Goal: Task Accomplishment & Management: Use online tool/utility

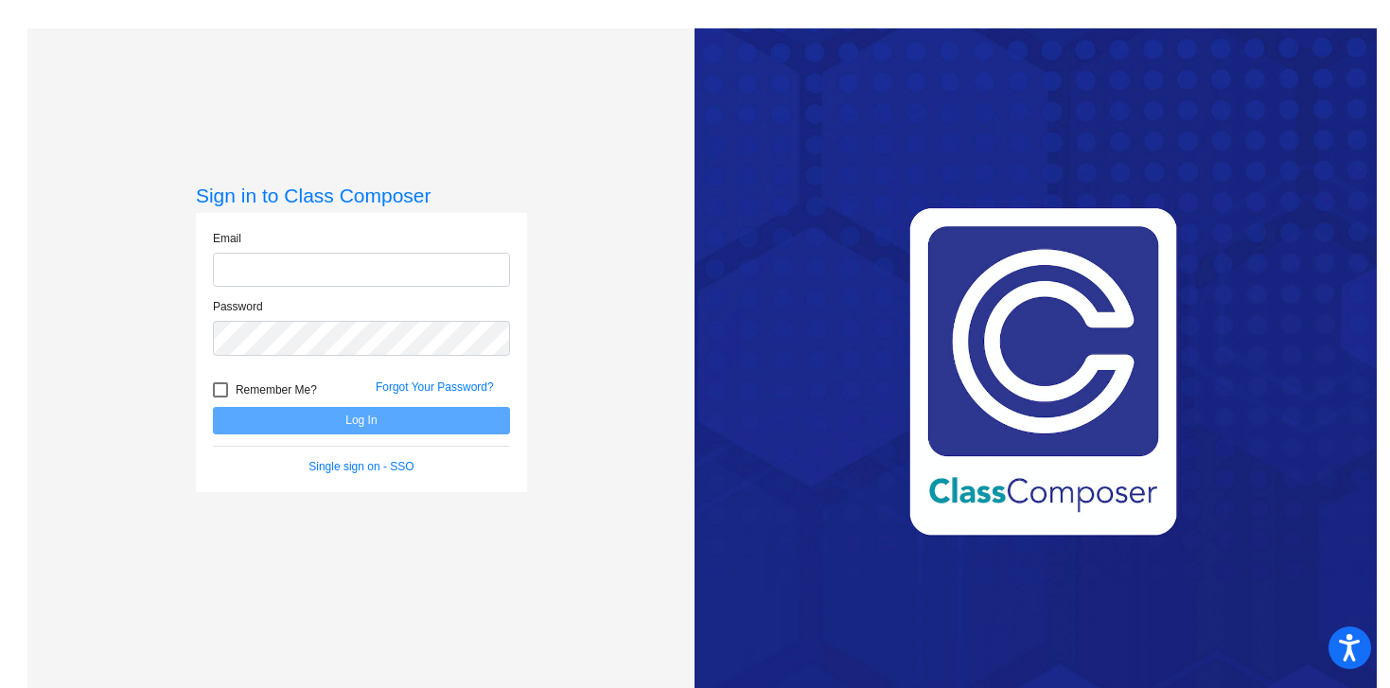
type input "[PERSON_NAME][EMAIL_ADDRESS][PERSON_NAME][DOMAIN_NAME]"
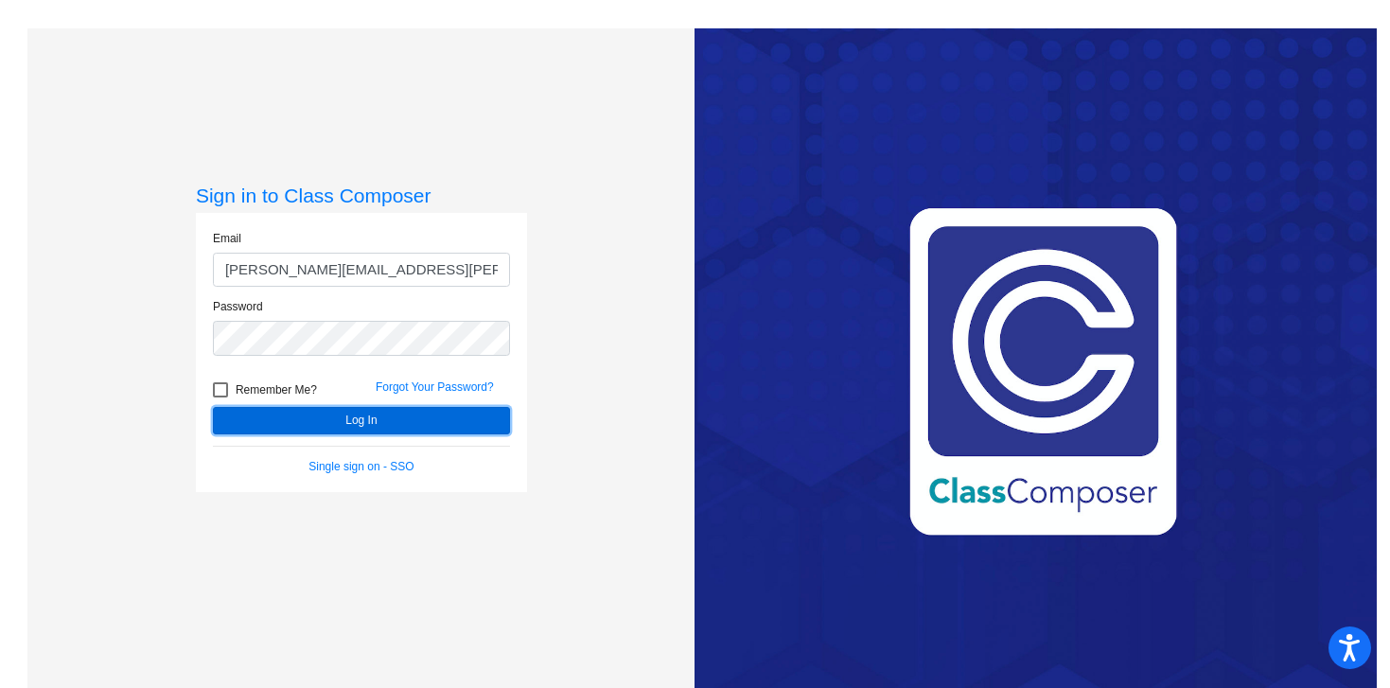
click at [434, 421] on button "Log In" at bounding box center [361, 420] width 297 height 27
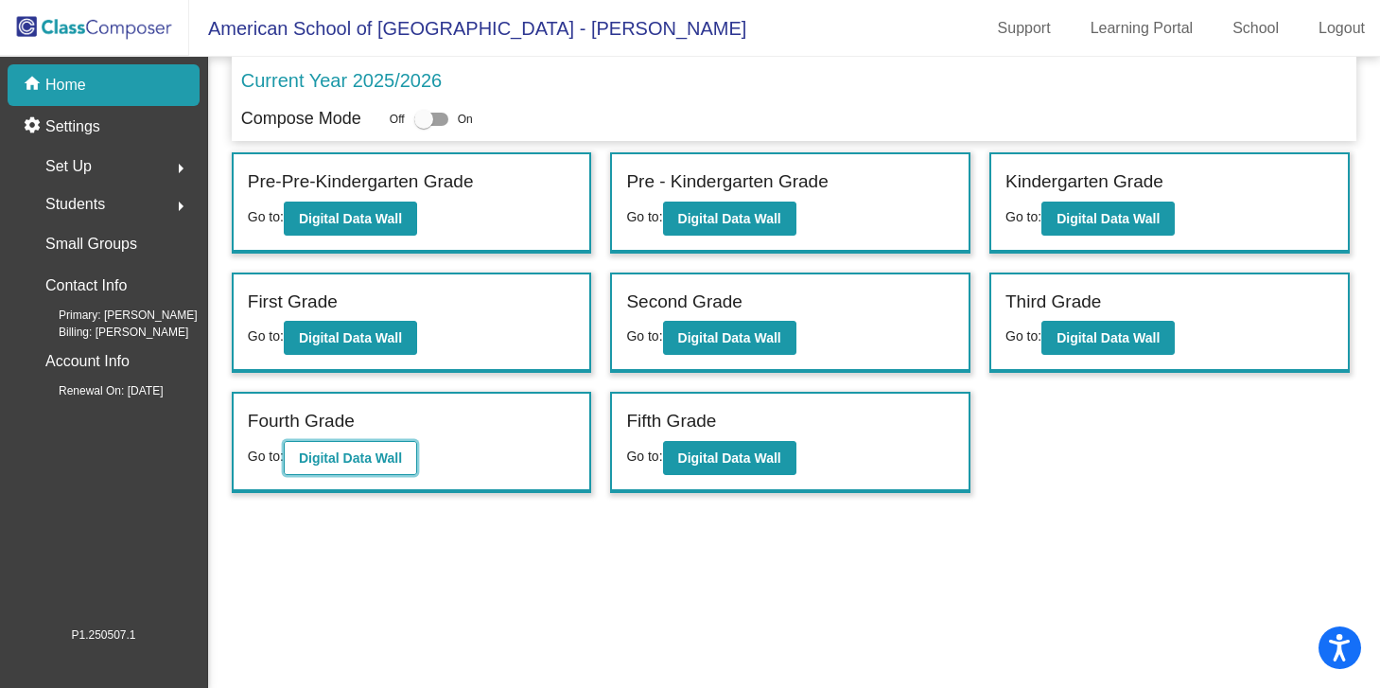
click at [378, 465] on button "Digital Data Wall" at bounding box center [350, 458] width 133 height 34
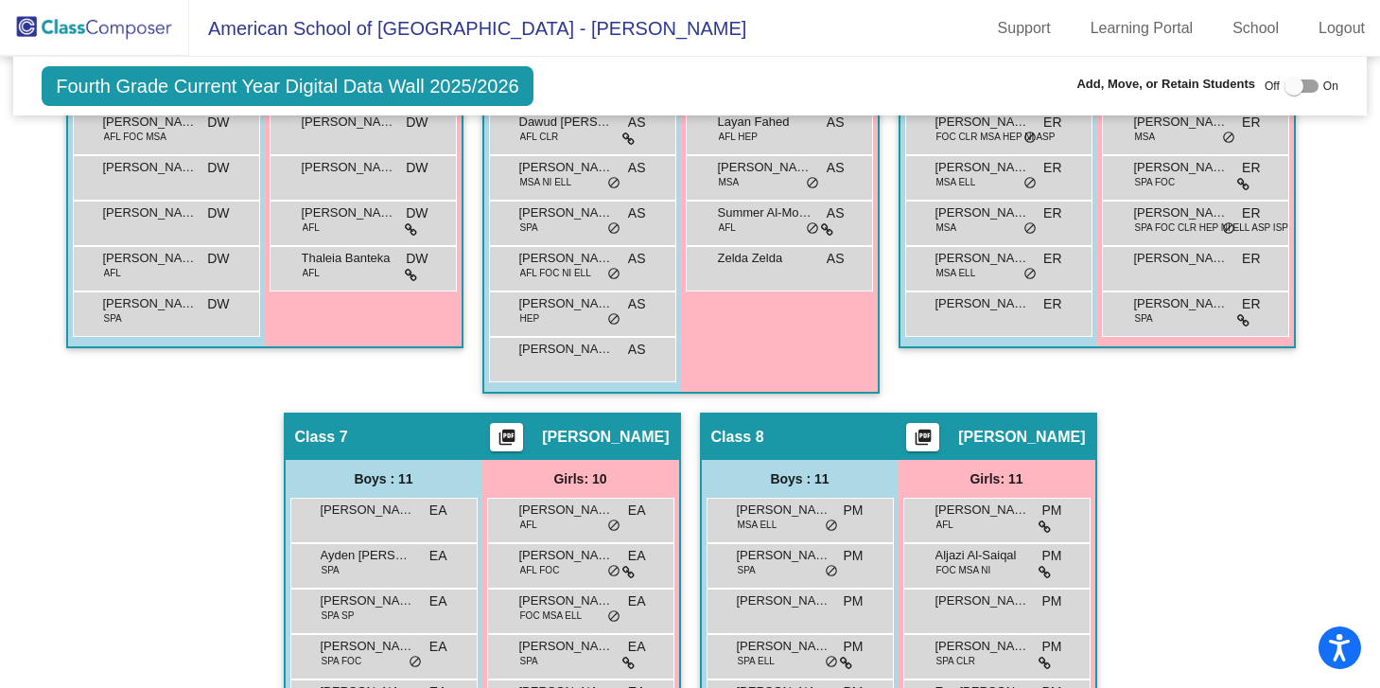
scroll to position [1513, 0]
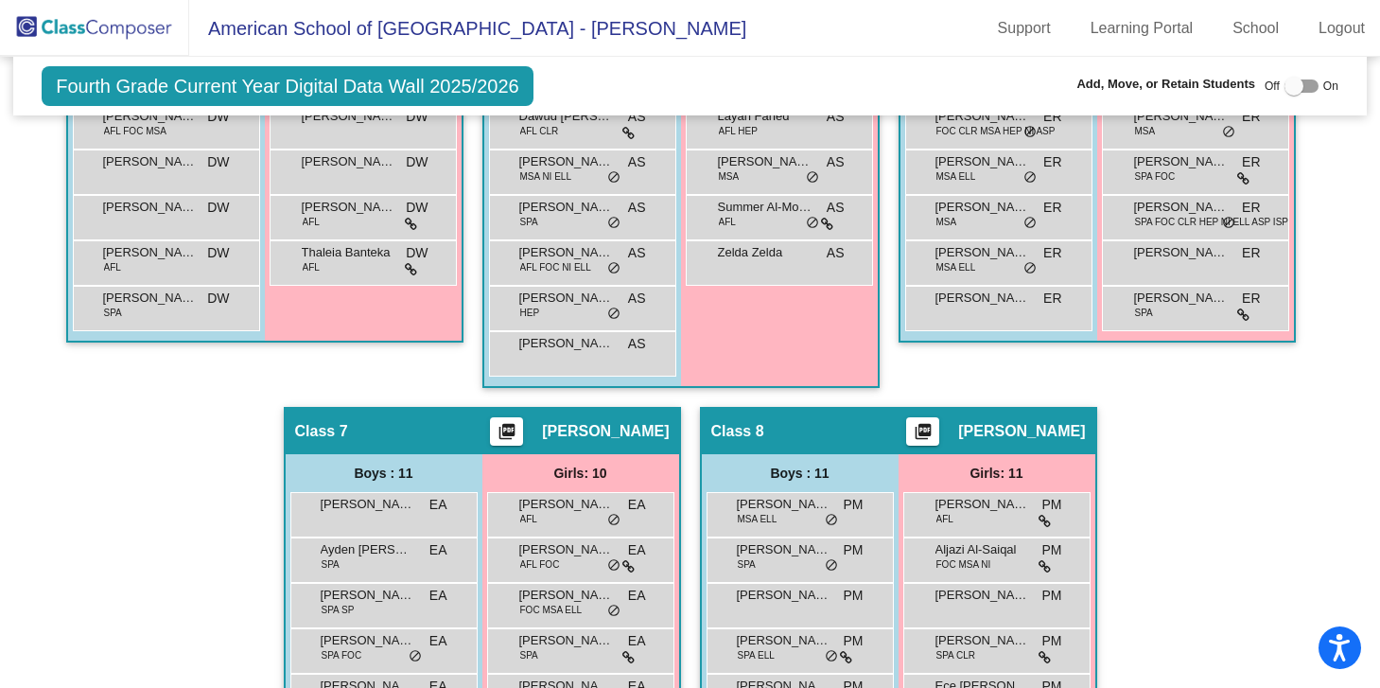
click at [1301, 82] on div at bounding box center [1302, 85] width 34 height 13
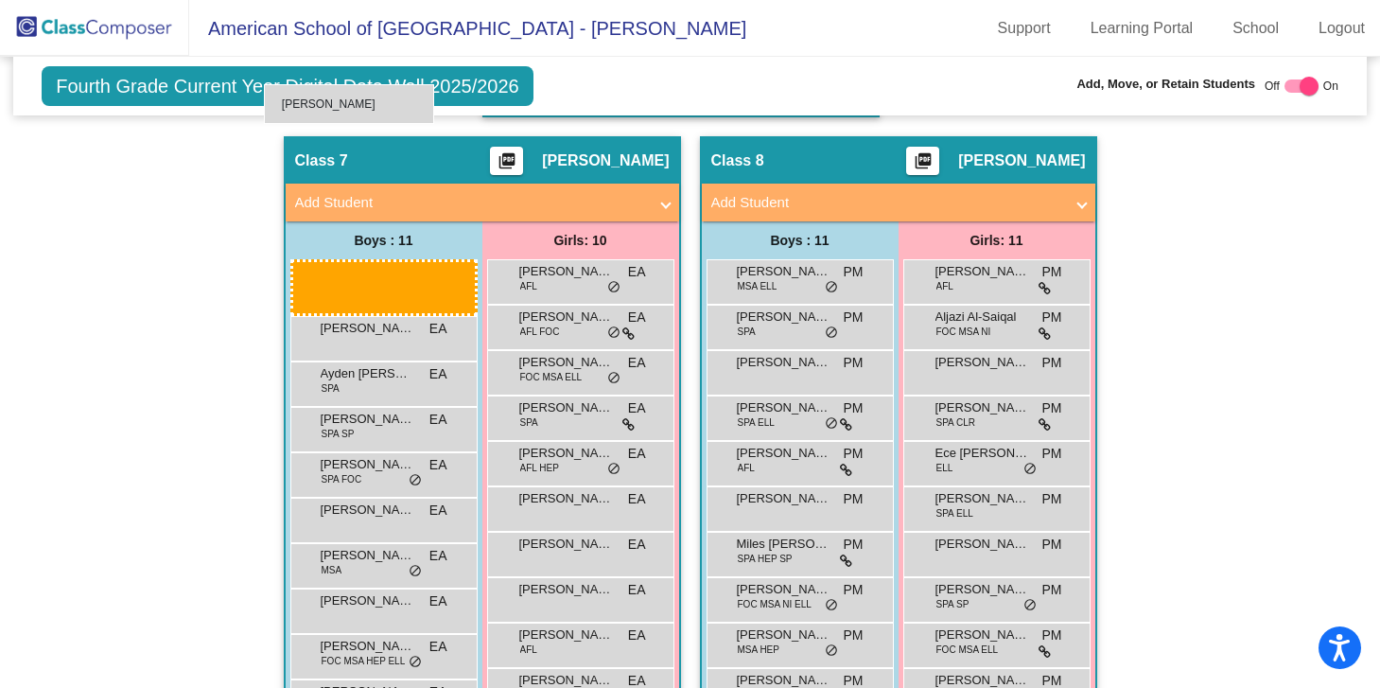
scroll to position [1833, 0]
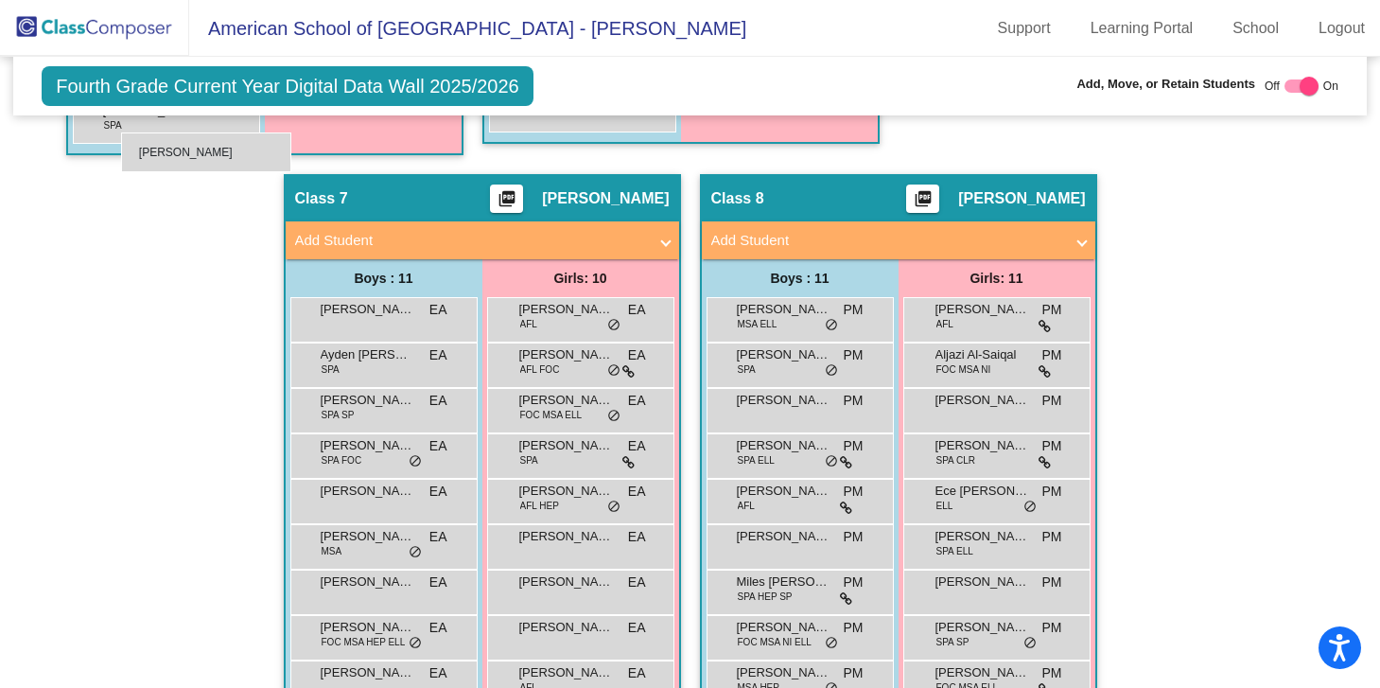
drag, startPoint x: 843, startPoint y: 537, endPoint x: 114, endPoint y: 130, distance: 834.9
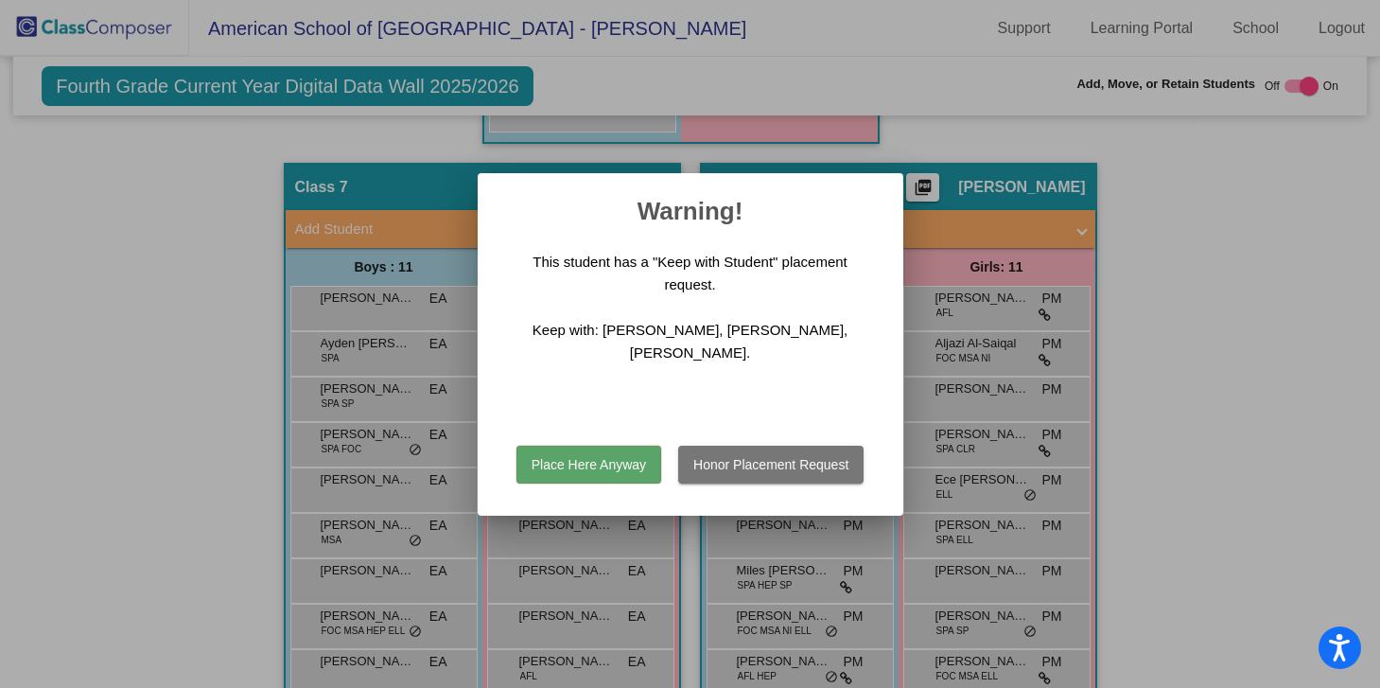
click at [795, 449] on button "Honor Placement Request" at bounding box center [770, 465] width 185 height 38
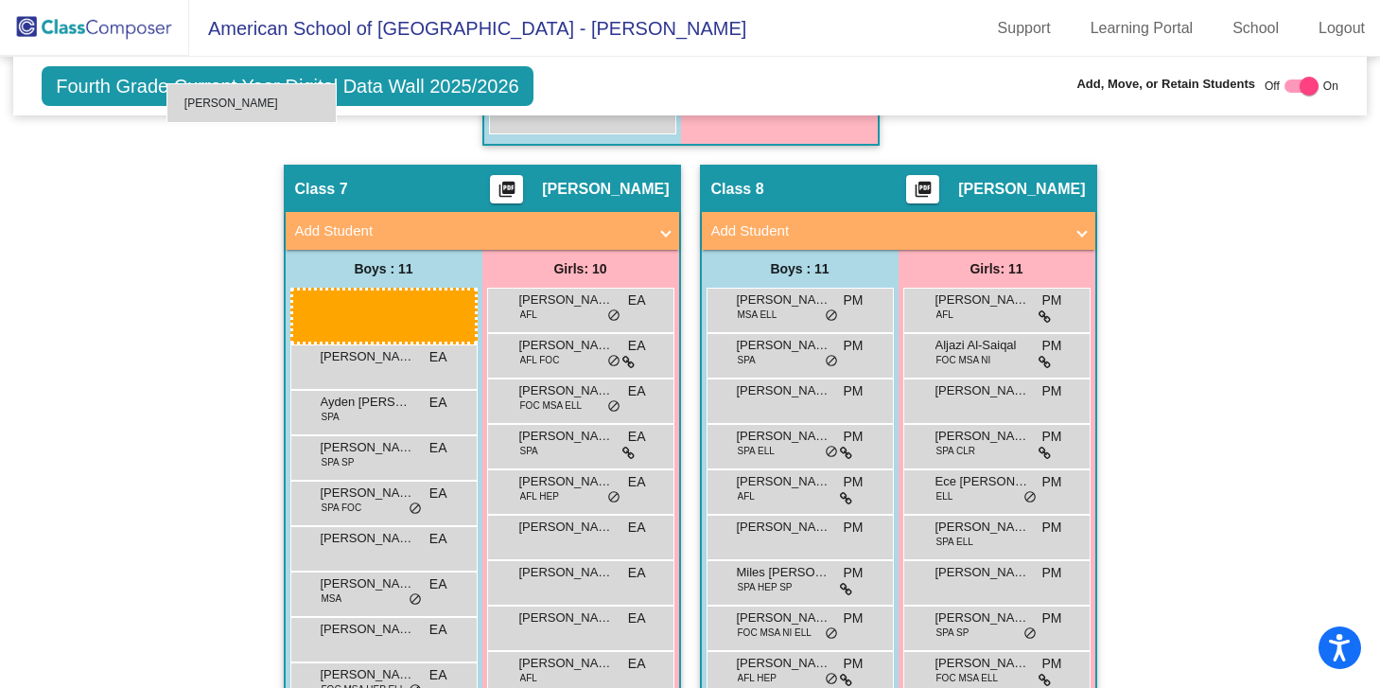
scroll to position [1793, 0]
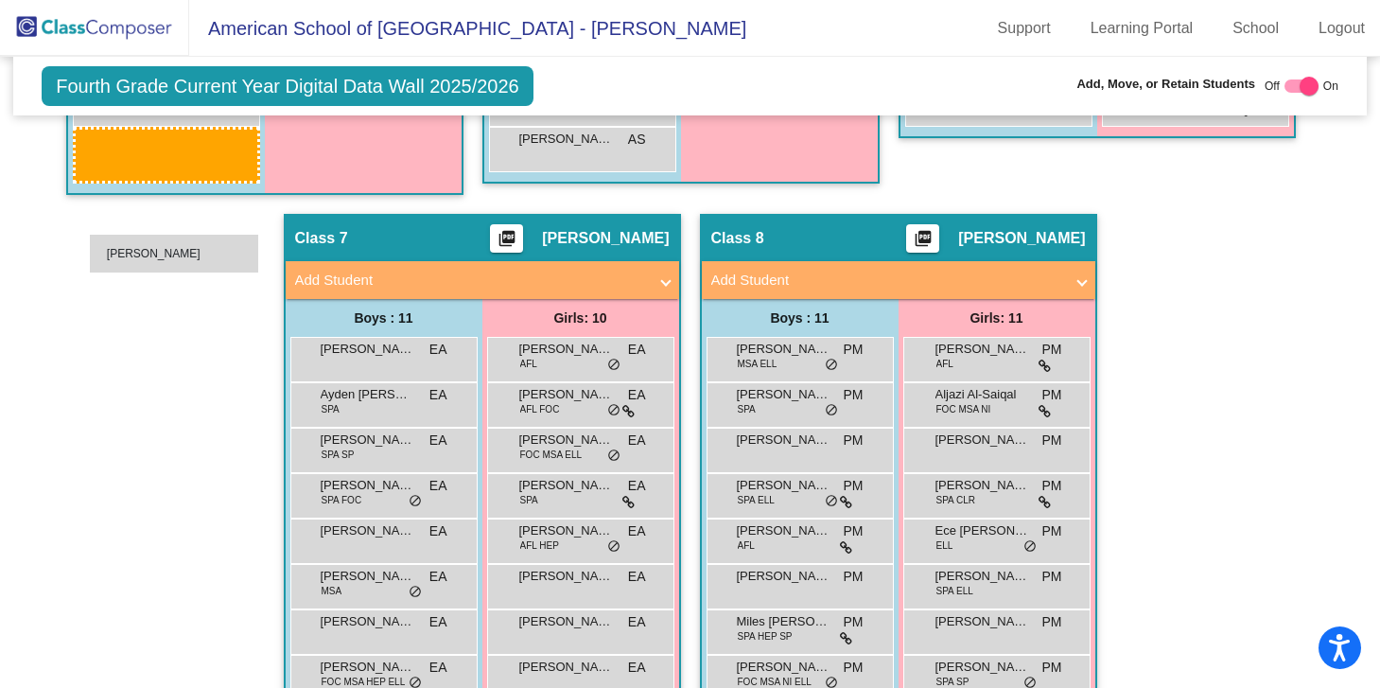
drag, startPoint x: 798, startPoint y: 643, endPoint x: 88, endPoint y: 230, distance: 821.2
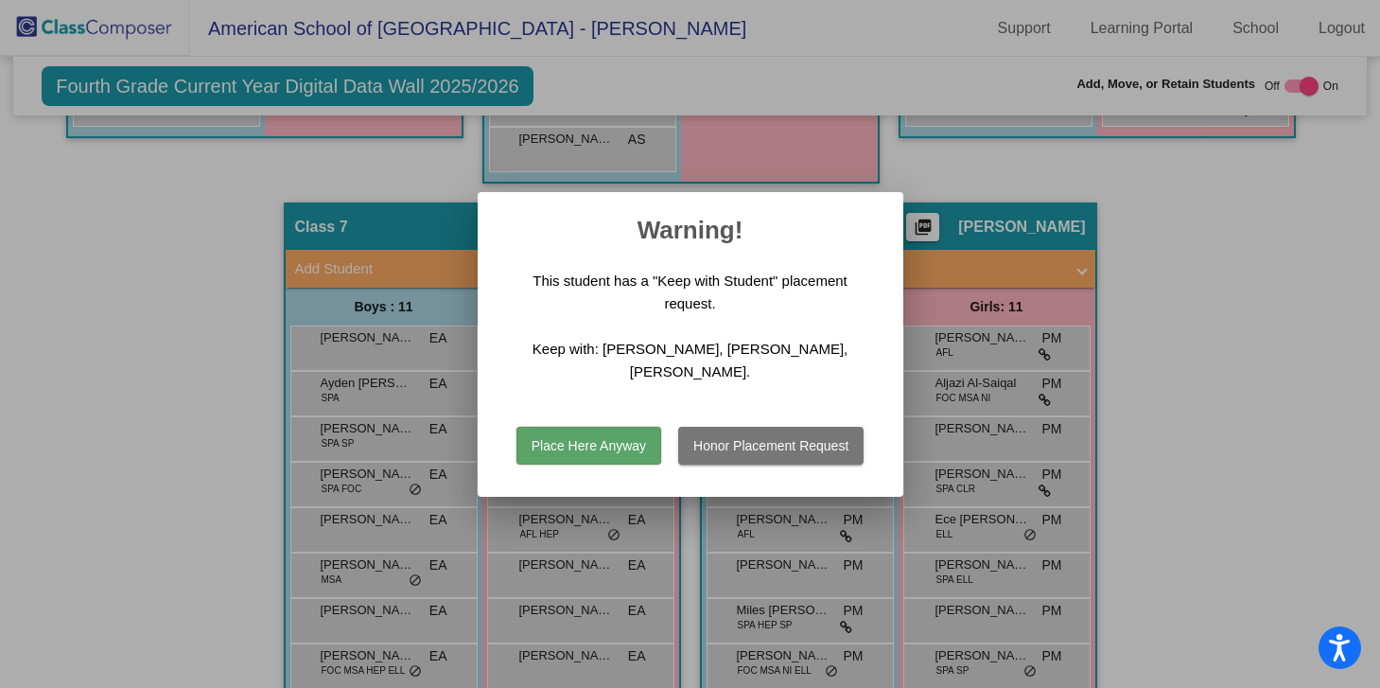
click at [620, 434] on button "Place Here Anyway" at bounding box center [589, 446] width 145 height 38
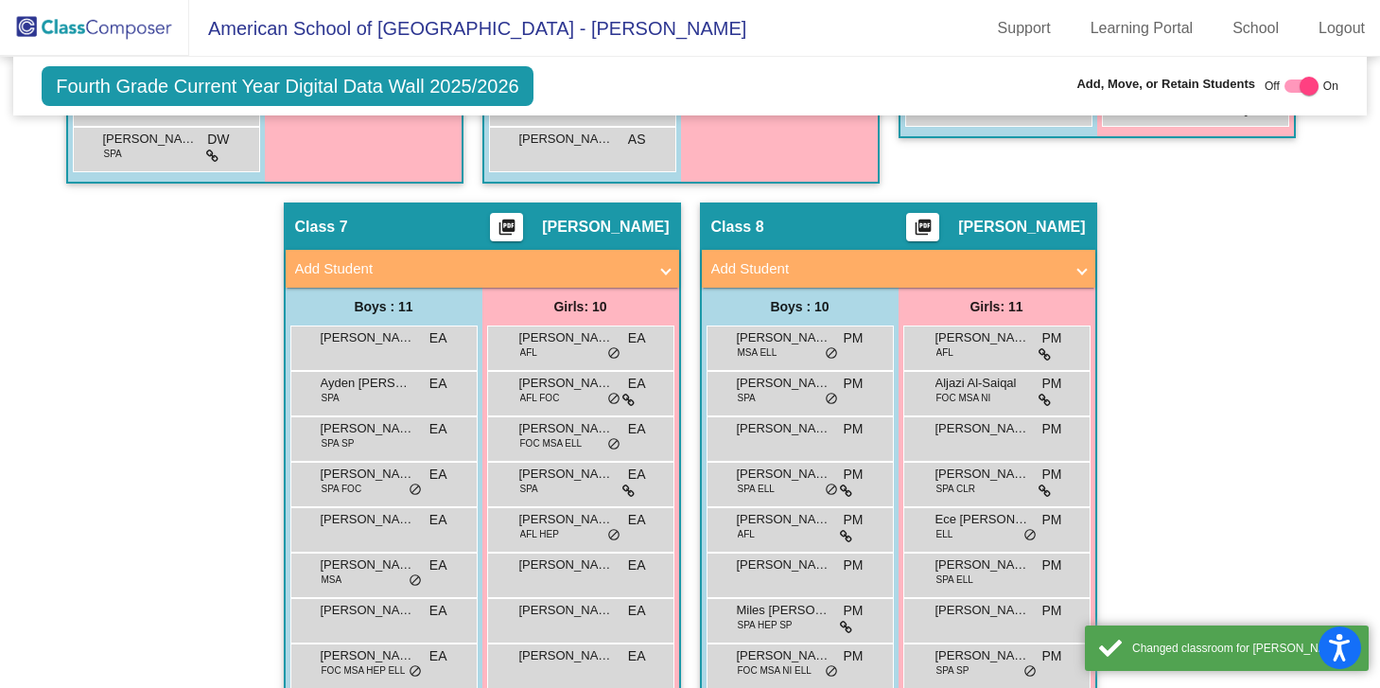
click at [0, 0] on div "Girls: 10 [PERSON_NAME] AFL DW lock do_not_disturb_alt [PERSON_NAME] [PERSON_NA…" at bounding box center [0, 0] width 0 height 0
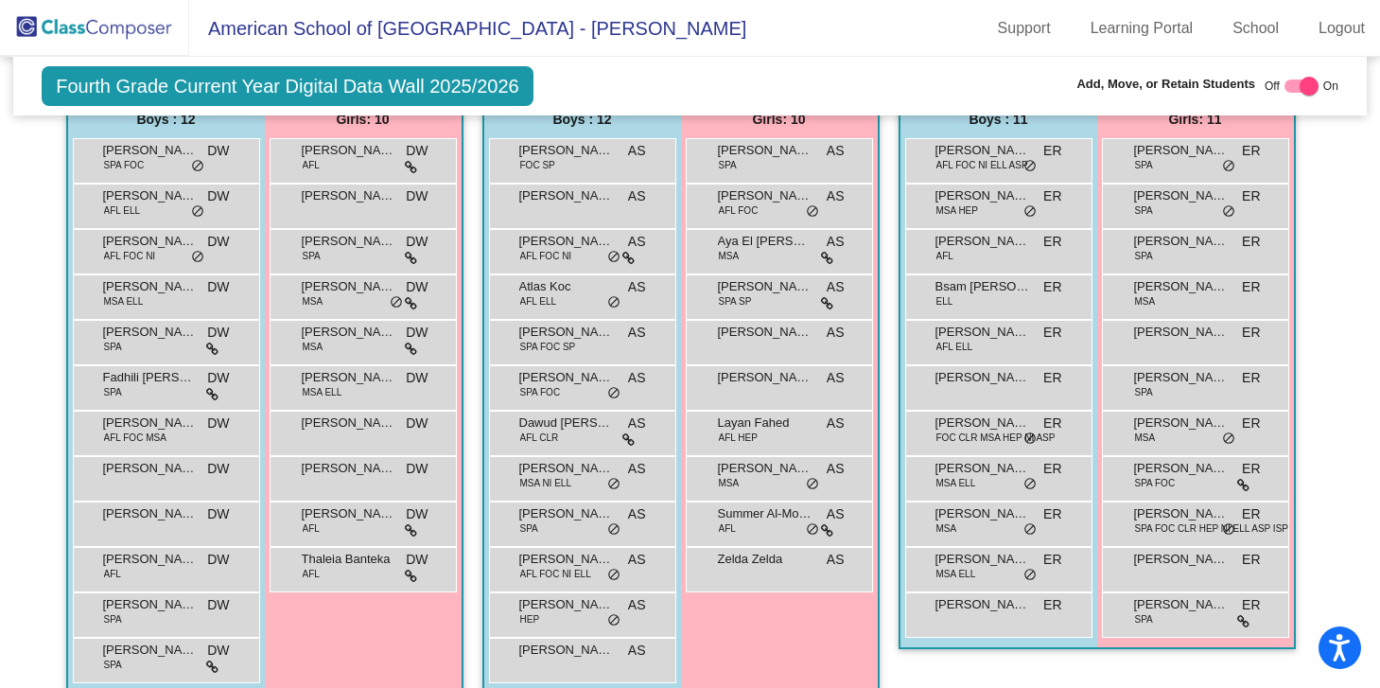
scroll to position [1275, 0]
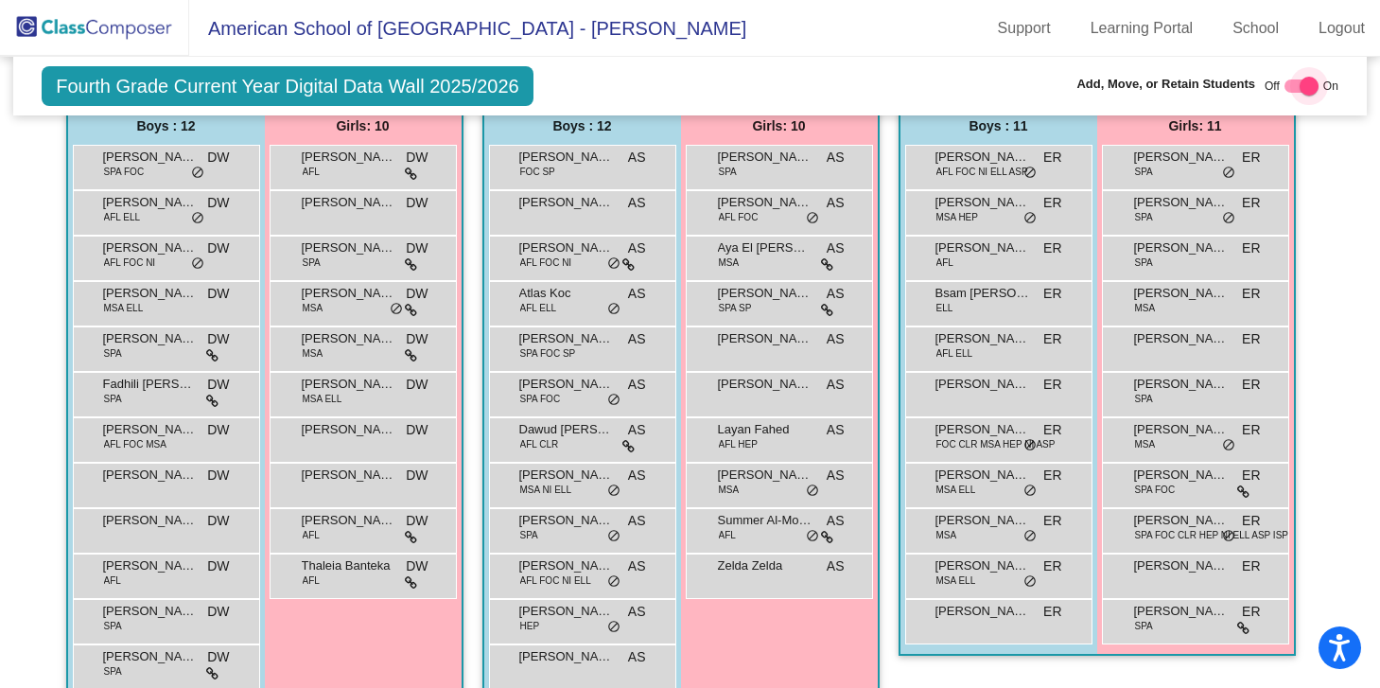
click at [1290, 90] on div at bounding box center [1302, 85] width 34 height 13
checkbox input "false"
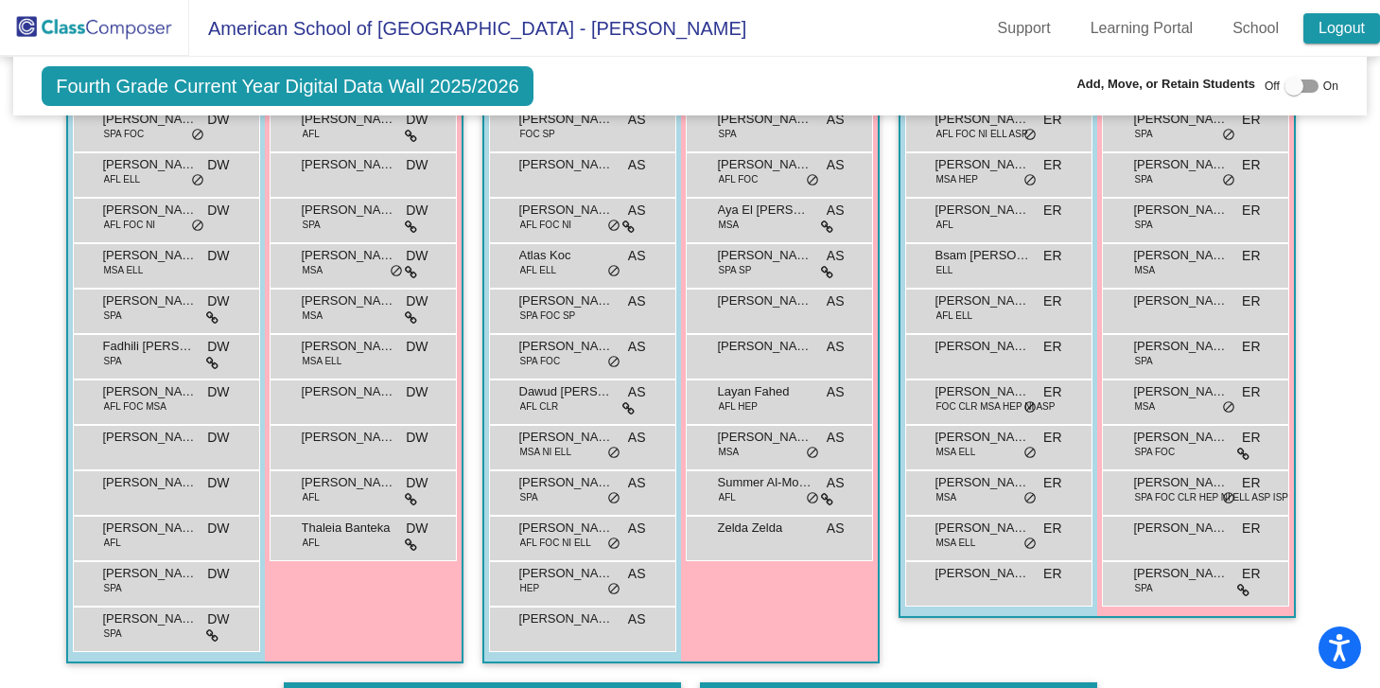
click at [1357, 31] on link "Logout" at bounding box center [1342, 28] width 77 height 30
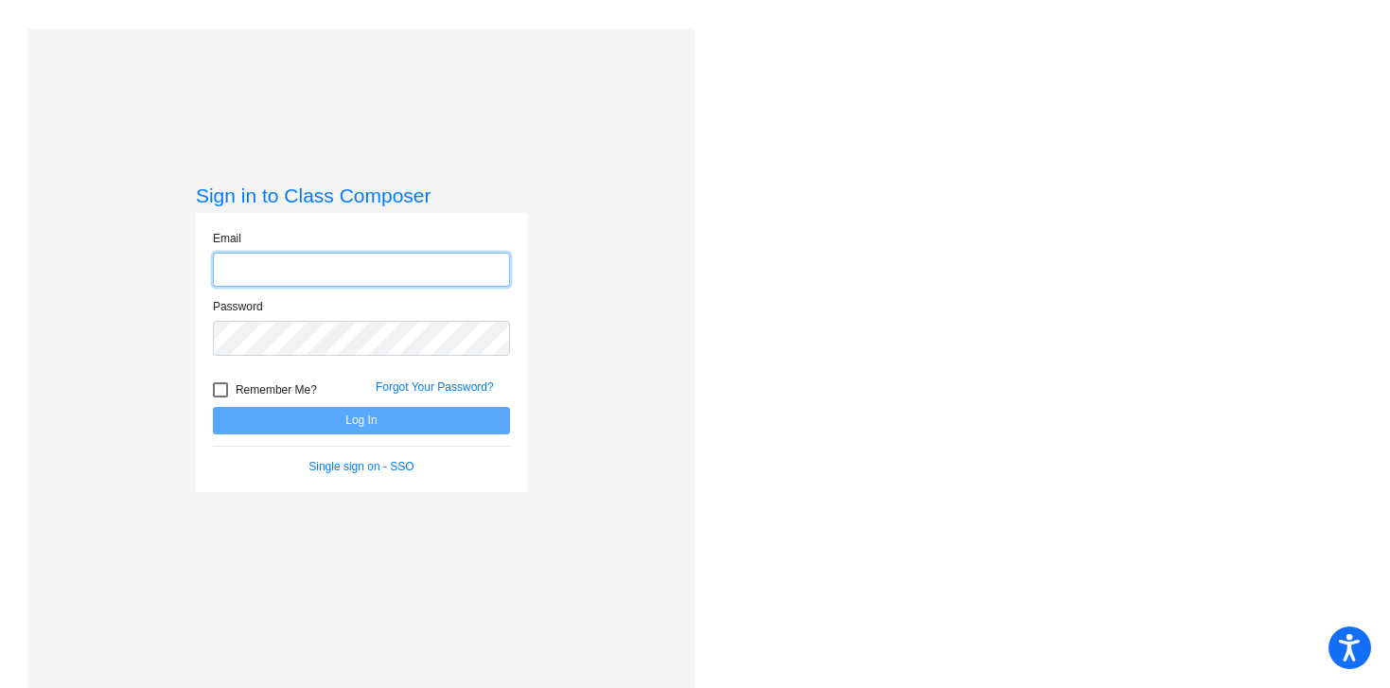
type input "[PERSON_NAME][EMAIL_ADDRESS][PERSON_NAME][DOMAIN_NAME]"
